Goal: Navigation & Orientation: Find specific page/section

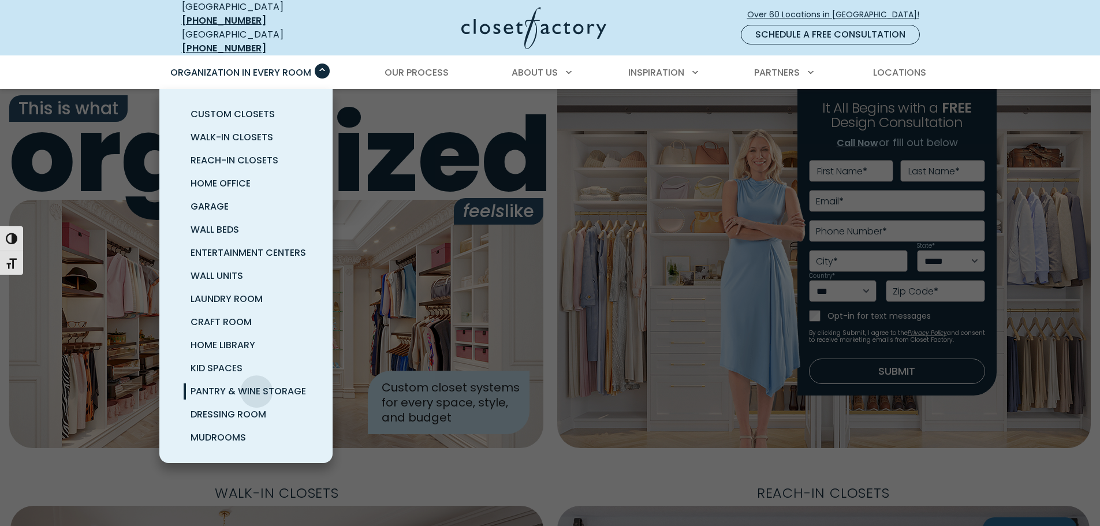
click at [261, 385] on span "Pantry & Wine Storage" at bounding box center [249, 391] width 116 height 13
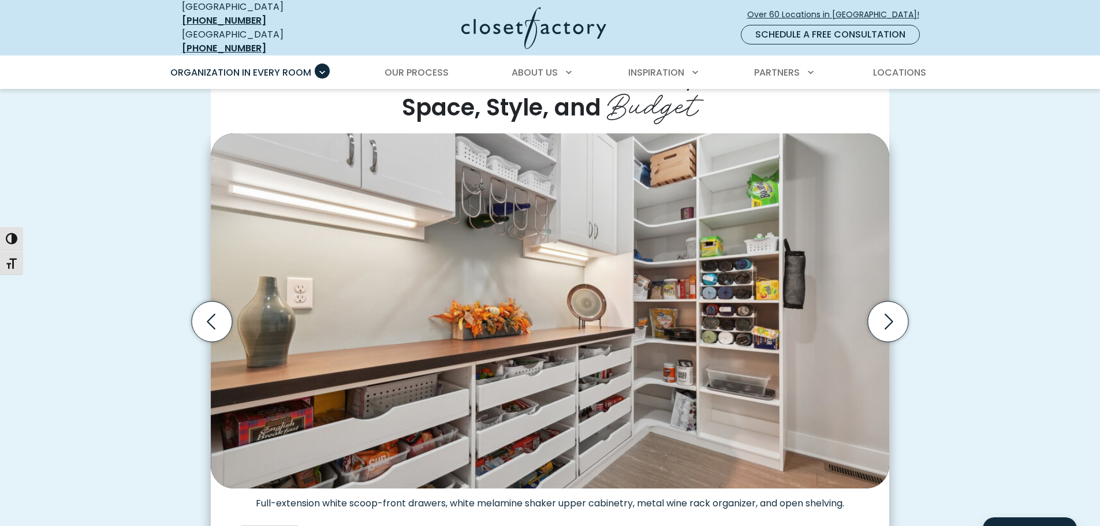
scroll to position [347, 0]
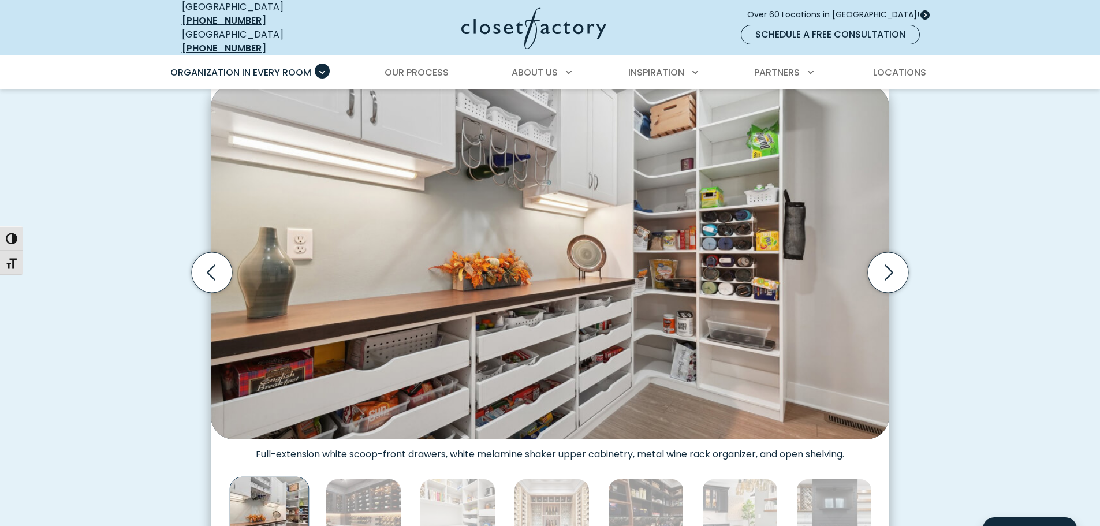
click at [854, 10] on span "Over 60 Locations in [GEOGRAPHIC_DATA]!" at bounding box center [837, 15] width 181 height 12
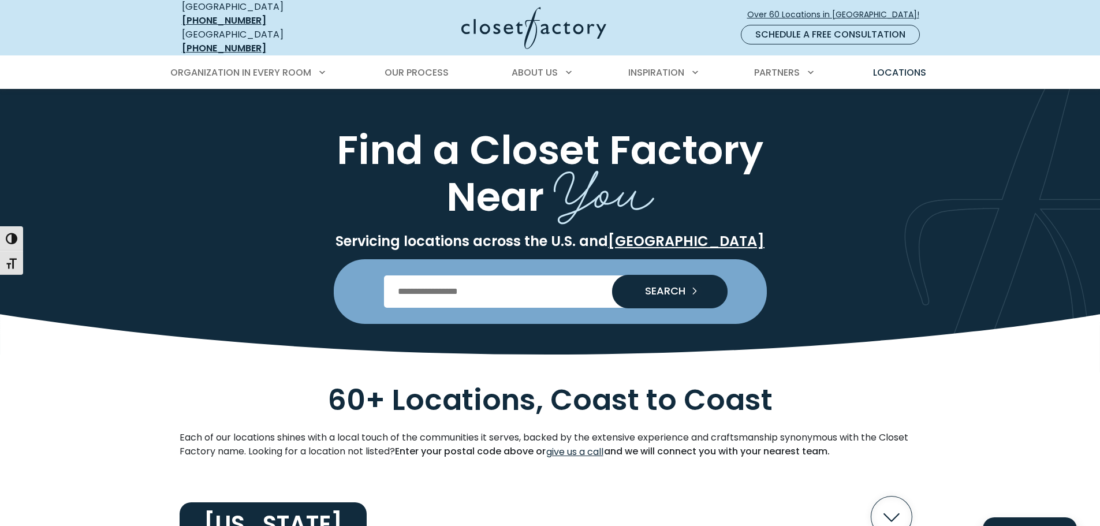
click at [446, 289] on input "Enter Postal Code" at bounding box center [550, 292] width 332 height 32
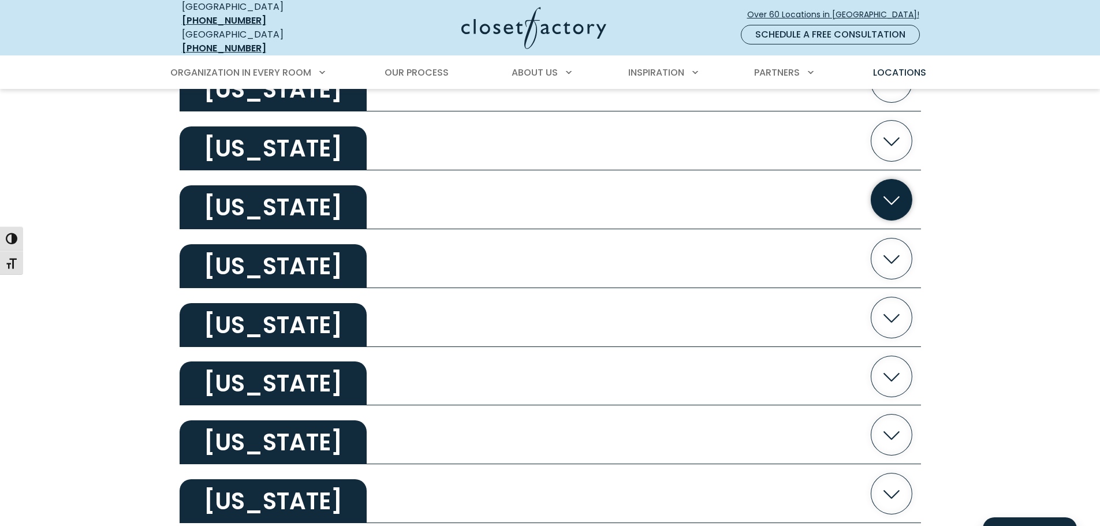
scroll to position [1733, 0]
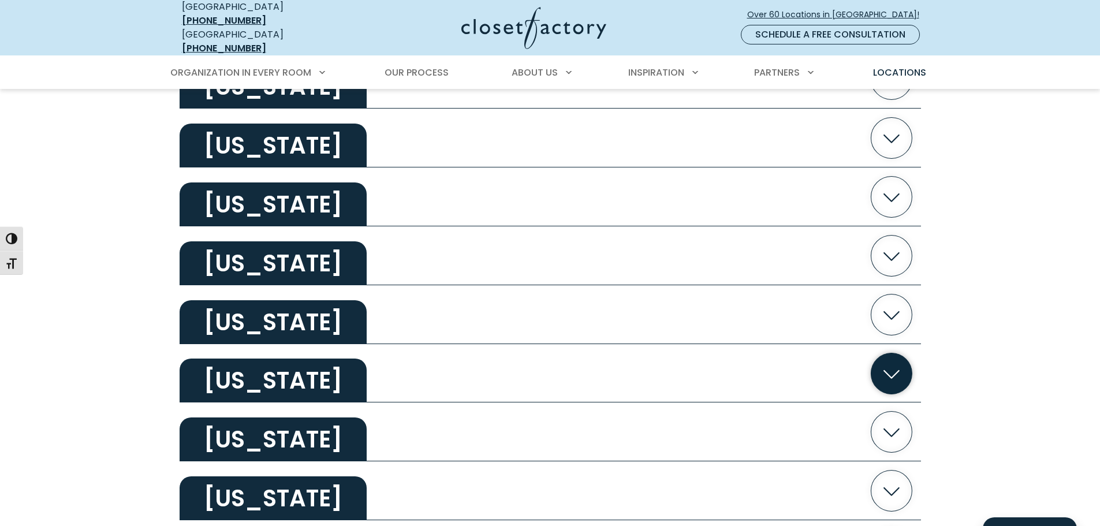
click at [888, 362] on icon "button" at bounding box center [891, 373] width 41 height 41
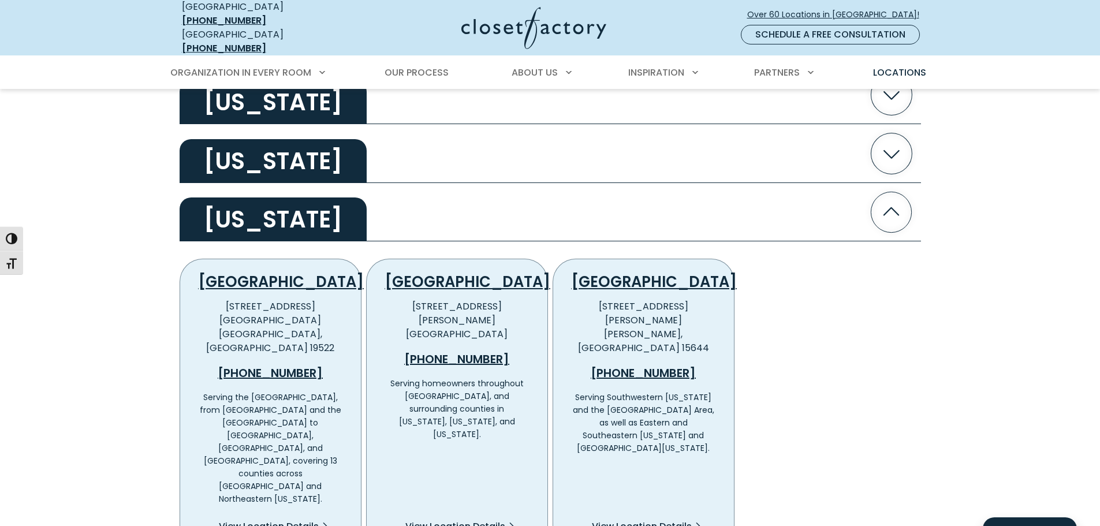
scroll to position [1906, 0]
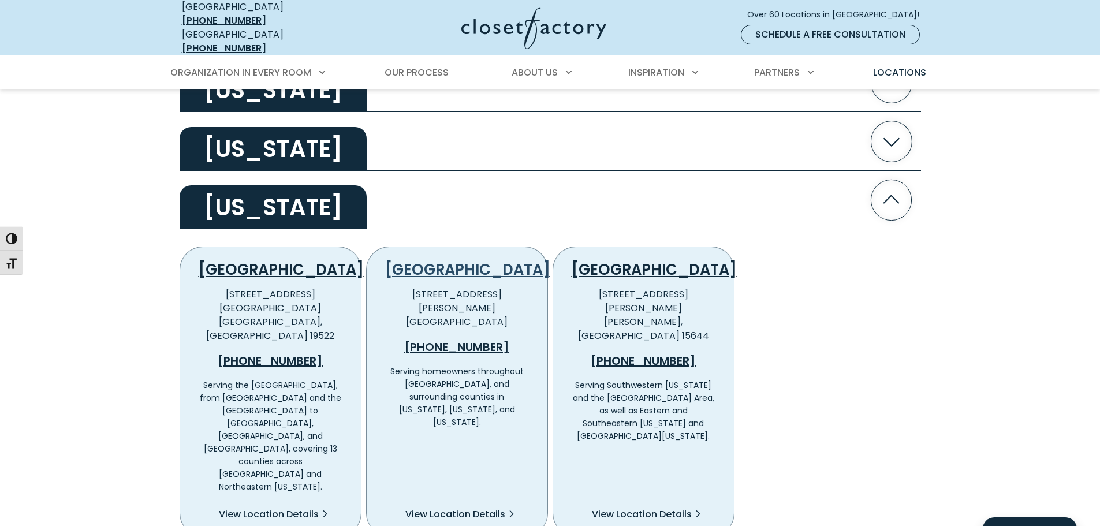
click at [460, 261] on link "[GEOGRAPHIC_DATA]" at bounding box center [467, 269] width 165 height 21
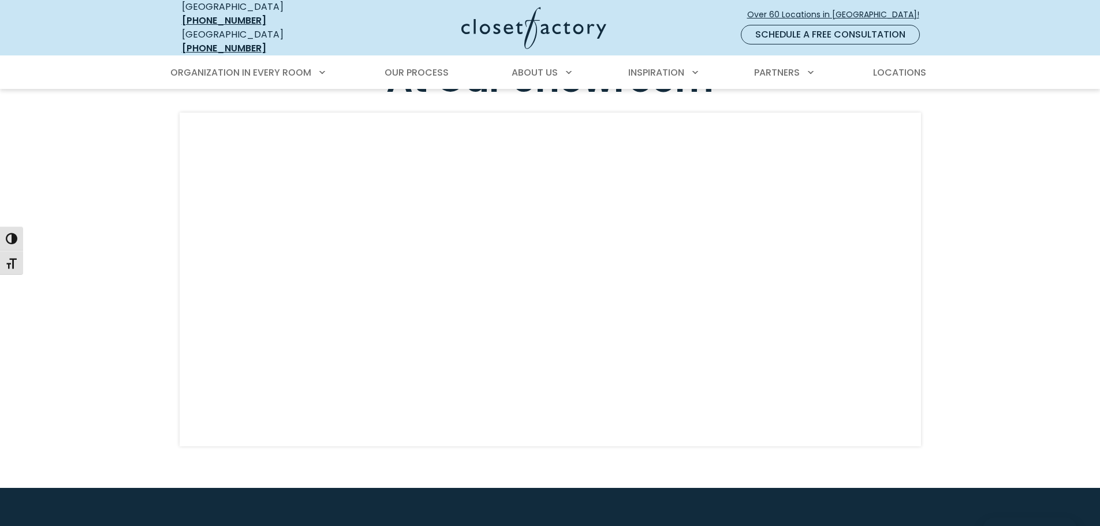
scroll to position [3004, 0]
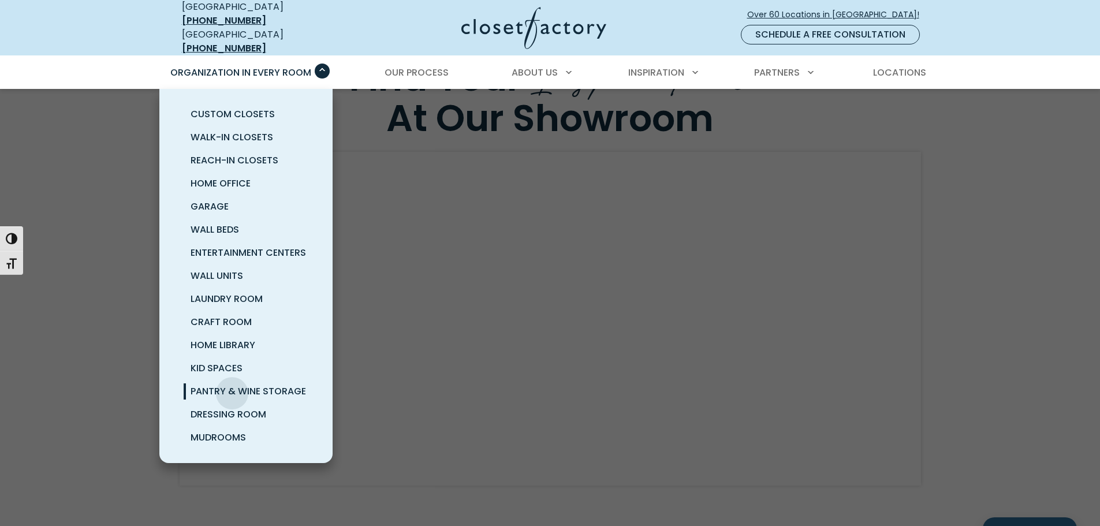
click at [232, 385] on span "Pantry & Wine Storage" at bounding box center [249, 391] width 116 height 13
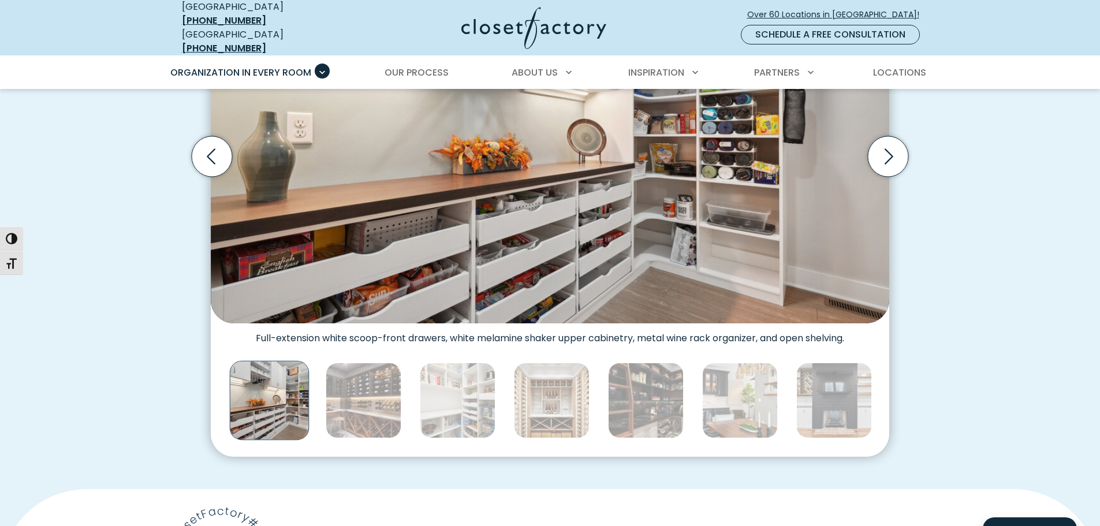
scroll to position [578, 0]
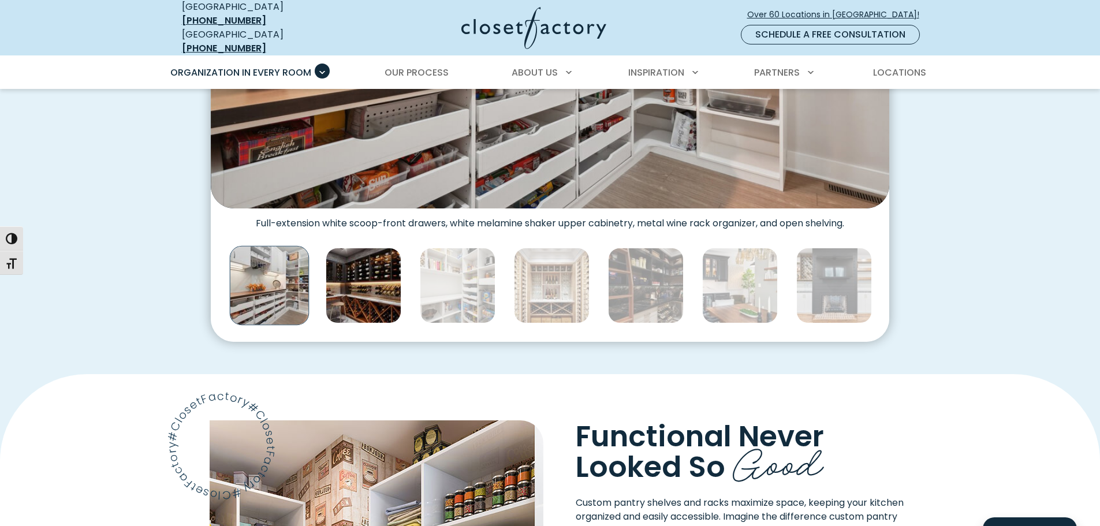
click at [354, 280] on img "Thumbnail Gallery" at bounding box center [364, 286] width 76 height 76
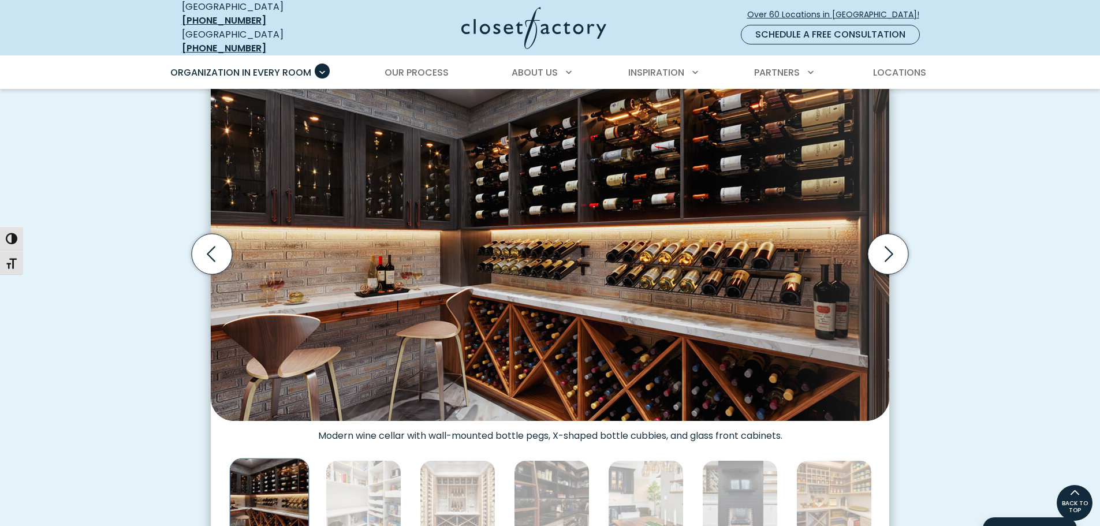
scroll to position [347, 0]
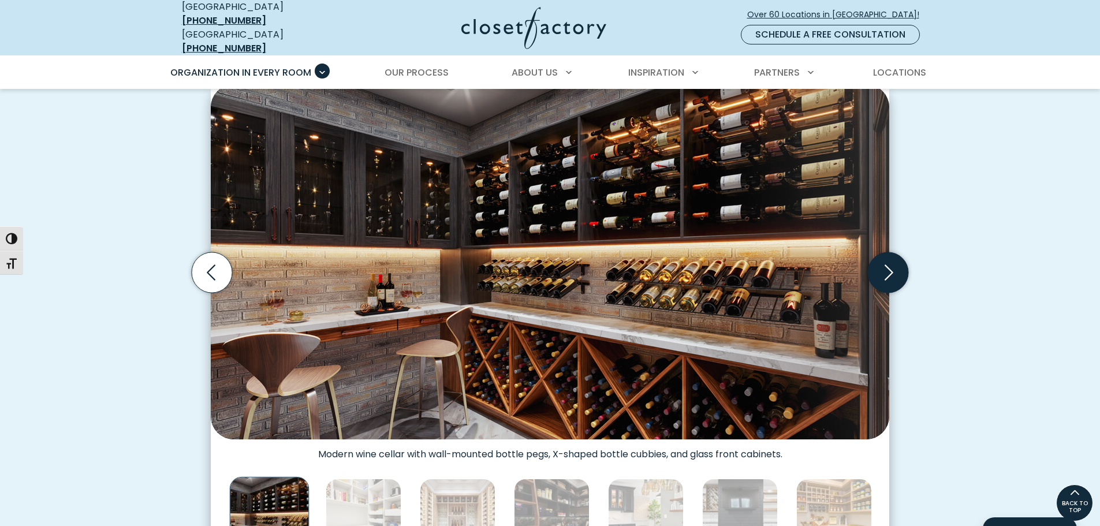
click at [884, 267] on icon "Next slide" at bounding box center [888, 272] width 40 height 40
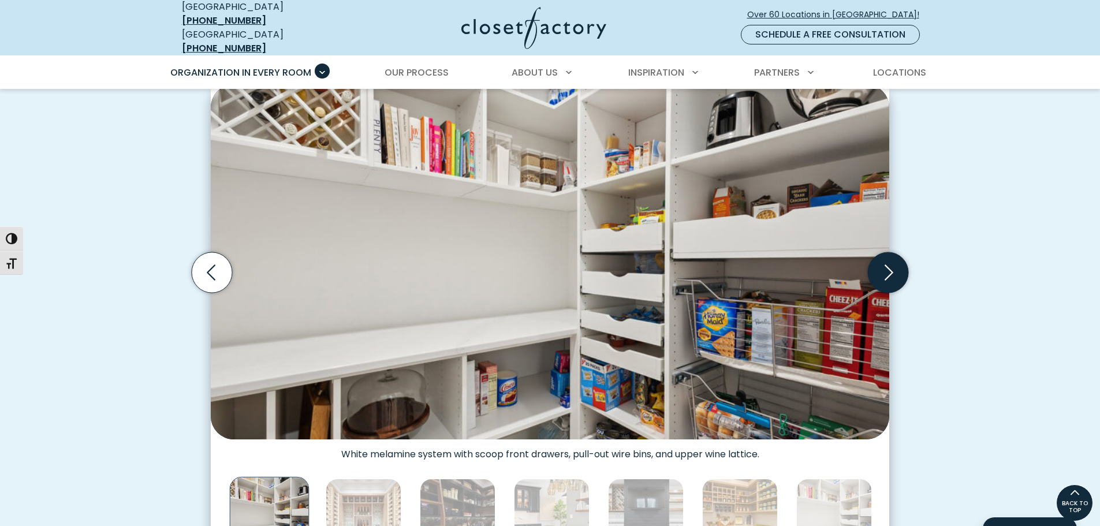
click at [884, 267] on icon "Next slide" at bounding box center [888, 272] width 40 height 40
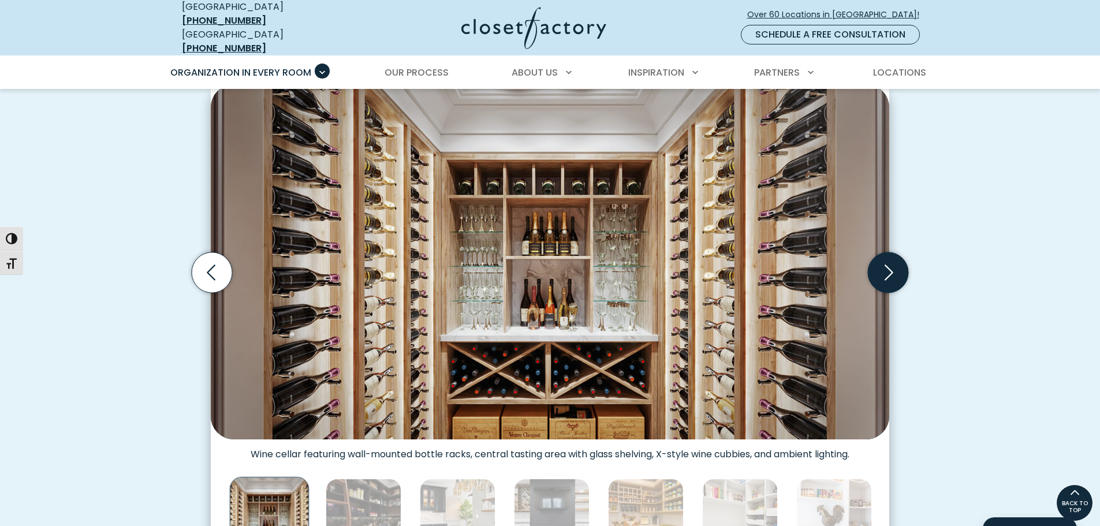
click at [884, 267] on icon "Next slide" at bounding box center [888, 272] width 40 height 40
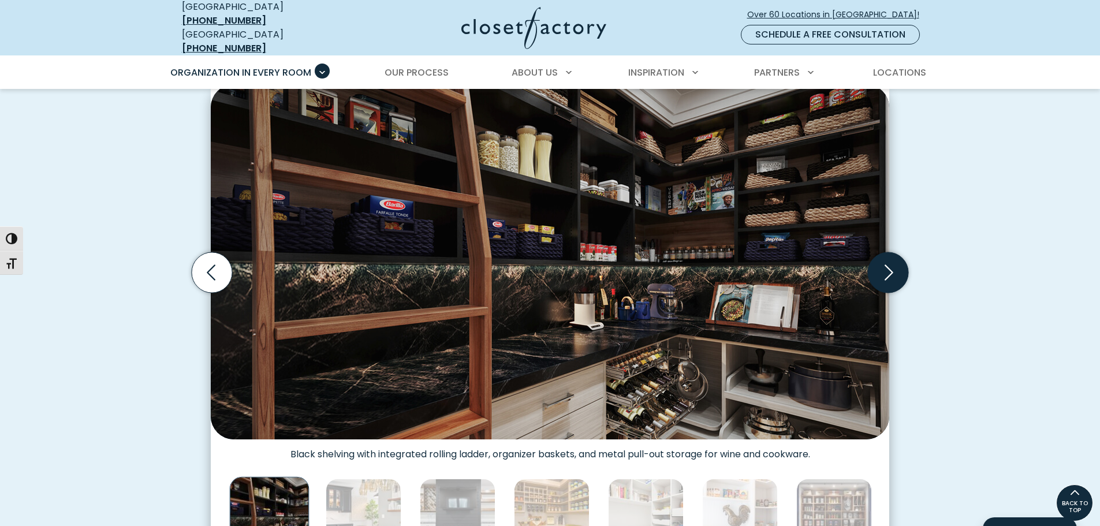
click at [884, 267] on icon "Next slide" at bounding box center [888, 272] width 40 height 40
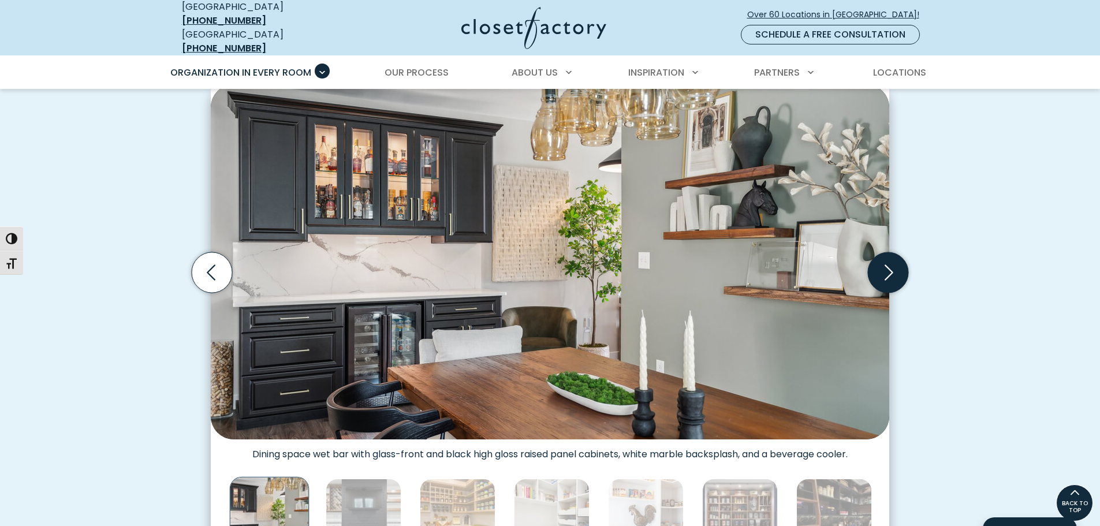
click at [884, 267] on icon "Next slide" at bounding box center [888, 272] width 40 height 40
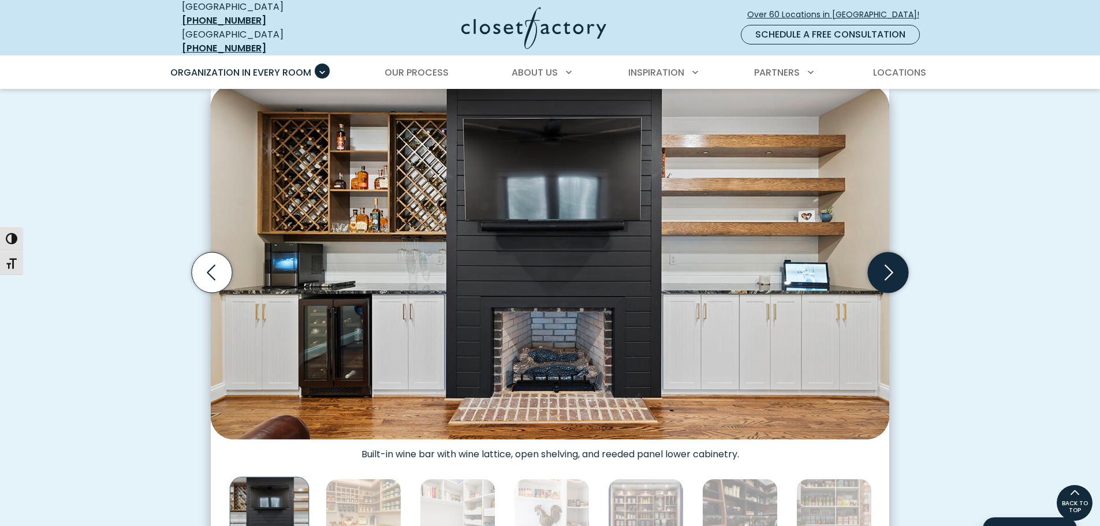
click at [884, 265] on icon "Next slide" at bounding box center [888, 272] width 40 height 40
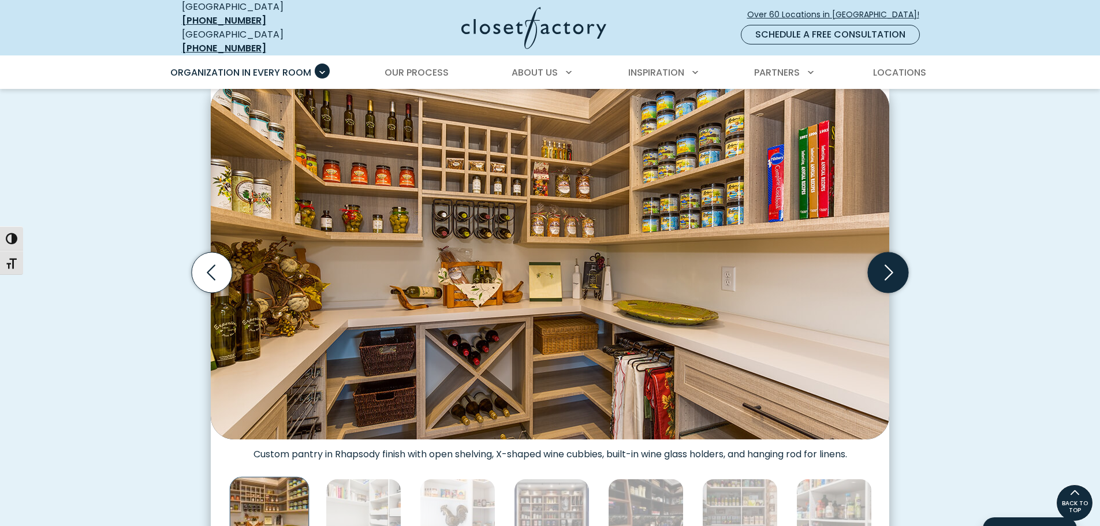
click at [884, 265] on icon "Next slide" at bounding box center [888, 272] width 40 height 40
